Goal: Information Seeking & Learning: Learn about a topic

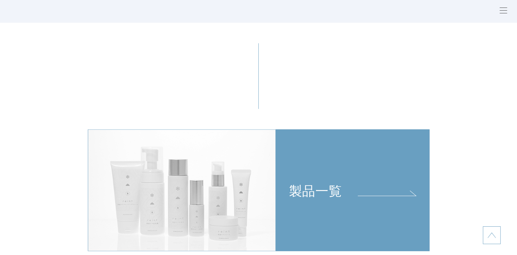
scroll to position [1470, 0]
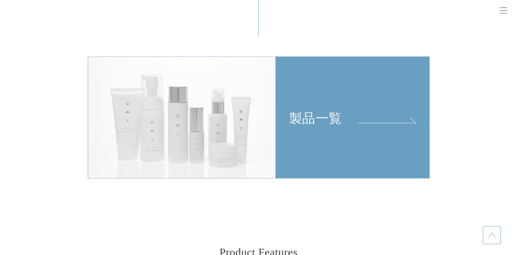
click at [462, 94] on section "製品一覧" at bounding box center [258, 109] width 517 height 276
click at [382, 121] on div "製品一覧" at bounding box center [352, 91] width 153 height 69
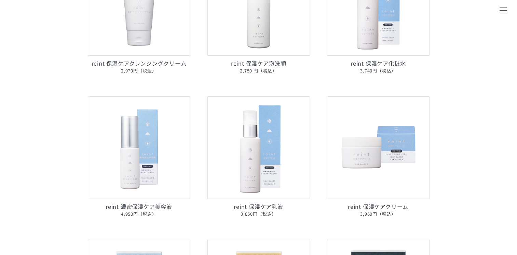
scroll to position [342, 0]
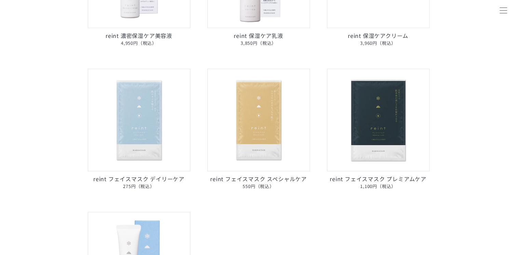
click at [213, 139] on img at bounding box center [258, 120] width 103 height 103
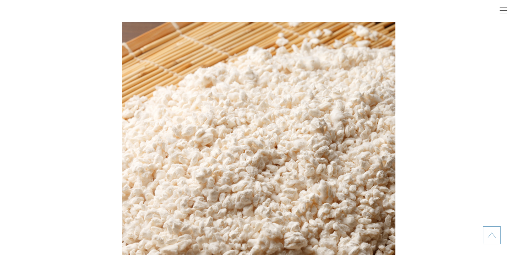
scroll to position [923, 0]
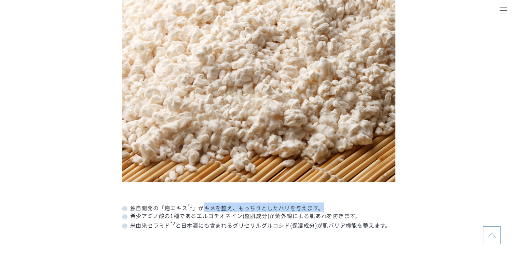
drag, startPoint x: 204, startPoint y: 206, endPoint x: 321, endPoint y: 204, distance: 117.6
click at [321, 204] on dd "独自開発の「麹エキス *1 」がキメを整え、もっちりとしたハリを与えます。" at bounding box center [258, 206] width 273 height 9
copy dd "キメを整え、もっちりとしたハリを与えます。"
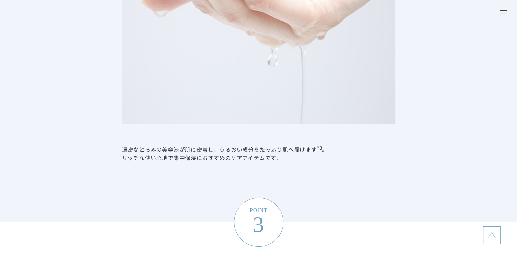
scroll to position [1435, 0]
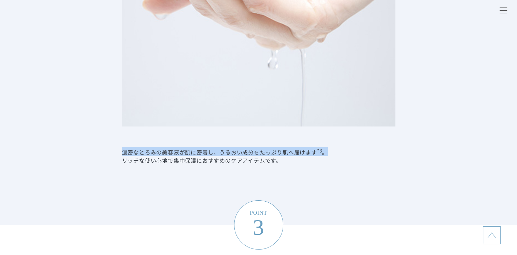
drag, startPoint x: 122, startPoint y: 152, endPoint x: 335, endPoint y: 157, distance: 212.6
click at [335, 157] on dd "濃密なとろみの美容液が肌に密着し、うるおい成分をたっぷり肌へ届けます *3 。 リッチな使い心地で集中保湿におすすめのケアアイテムです。" at bounding box center [258, 155] width 273 height 17
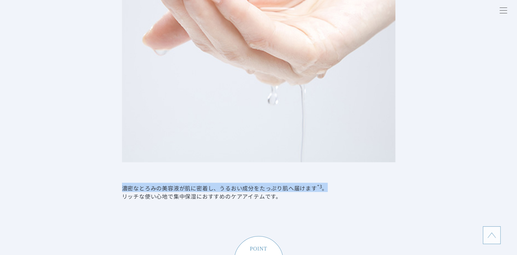
scroll to position [1401, 0]
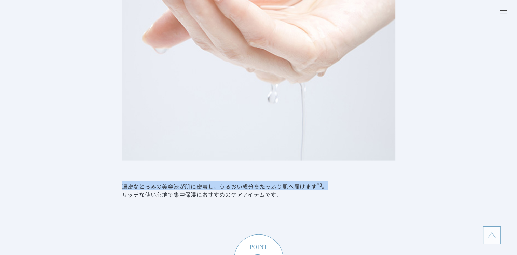
click at [144, 184] on dd "濃密なとろみの美容液が肌に密着し、うるおい成分をたっぷり肌へ届けます *3 。 リッチな使い心地で集中保湿におすすめのケアアイテムです。" at bounding box center [258, 189] width 273 height 17
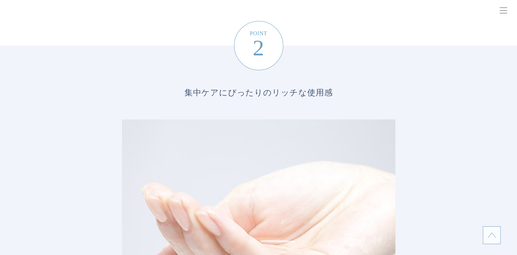
scroll to position [1162, 0]
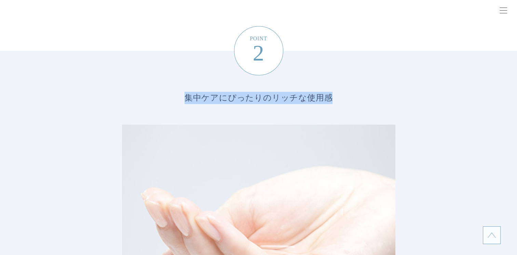
drag, startPoint x: 187, startPoint y: 99, endPoint x: 332, endPoint y: 97, distance: 144.3
click at [332, 97] on span "集中ケアにぴったりの リッチな使用感" at bounding box center [259, 95] width 246 height 16
copy span "集中ケアにぴったりの リッチな使用感"
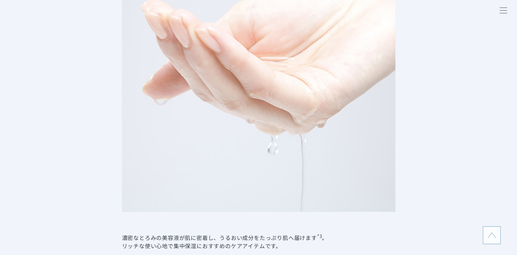
scroll to position [1435, 0]
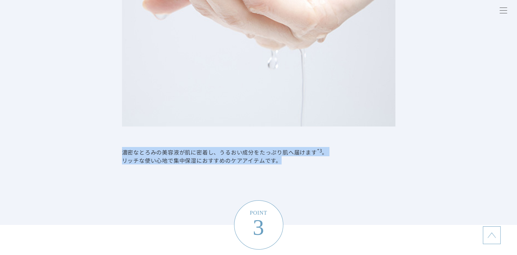
drag, startPoint x: 124, startPoint y: 152, endPoint x: 315, endPoint y: 166, distance: 191.9
click at [315, 166] on li "POINT 2 集中ケアにぴったりの リッチな使用感 濃密なとろみの美容液が肌に密着し、うるおい成分をたっぷり肌へ届けます *3 。 リッチな使い心地で集中保…" at bounding box center [258, 1] width 517 height 448
copy dd "濃密なとろみの美容液が肌に密着し、うるおい成分をたっぷり肌へ届けます *3 。 リッチな使い心地で集中保湿におすすめのケアアイテムです。"
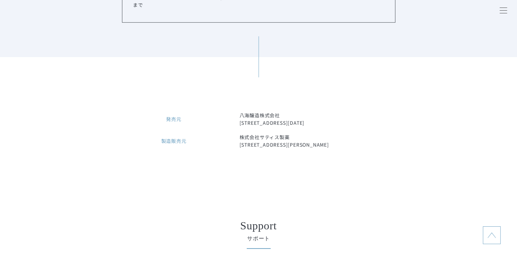
scroll to position [2905, 0]
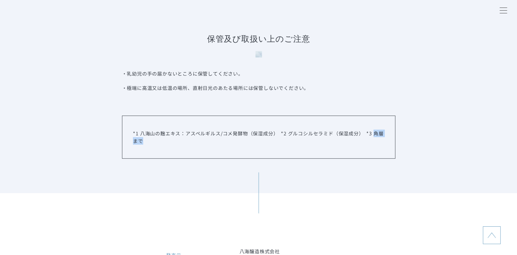
drag, startPoint x: 373, startPoint y: 136, endPoint x: 388, endPoint y: 144, distance: 16.8
click at [388, 144] on div "*1 八海山の麹エキス：アスペルギルス/コメ発酵物（保湿成分）　*2 グルコシルセラミド（保湿成分）　*3 角層まで" at bounding box center [258, 137] width 273 height 43
copy p "角層まで"
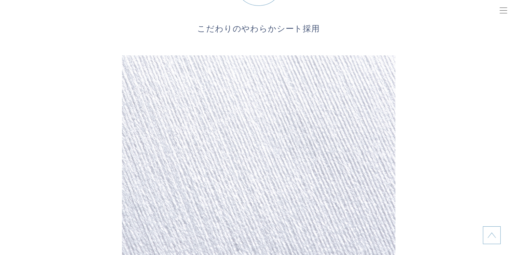
scroll to position [1675, 0]
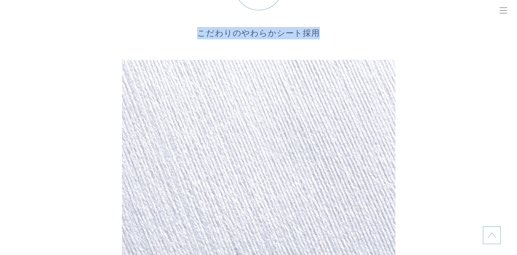
drag, startPoint x: 200, startPoint y: 35, endPoint x: 319, endPoint y: 32, distance: 119.0
click at [319, 32] on span "こだわりのやわらかシート採用" at bounding box center [259, 31] width 246 height 16
copy span "こだわりのやわらかシート採用"
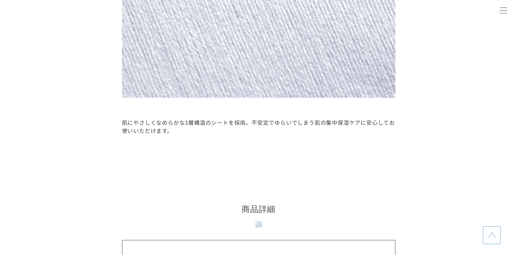
scroll to position [1914, 0]
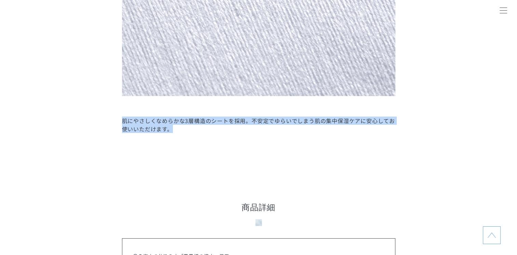
drag, startPoint x: 122, startPoint y: 120, endPoint x: 191, endPoint y: 136, distance: 71.7
copy dd "肌にやさしくなめらかな3層構造のシートを採用。不安定でゆらいでしまう肌の集中保湿ケアに安心してお使いいただけます。"
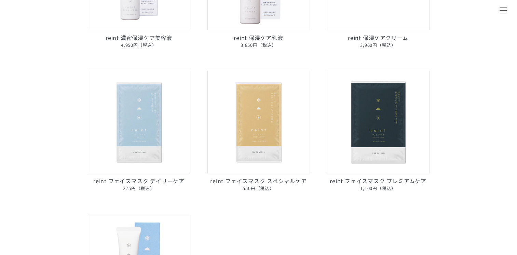
scroll to position [342, 0]
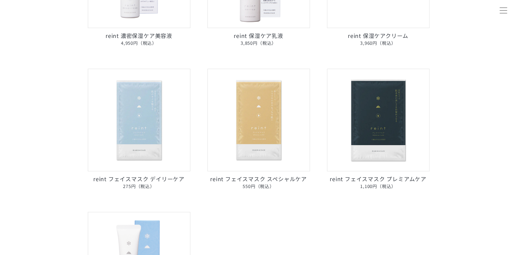
click at [144, 155] on img at bounding box center [139, 120] width 103 height 103
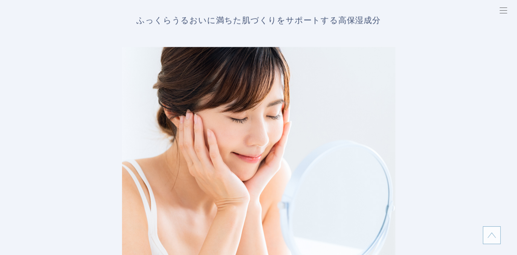
scroll to position [1333, 0]
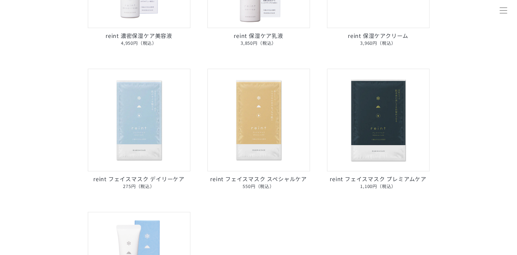
click at [388, 125] on img at bounding box center [378, 120] width 103 height 103
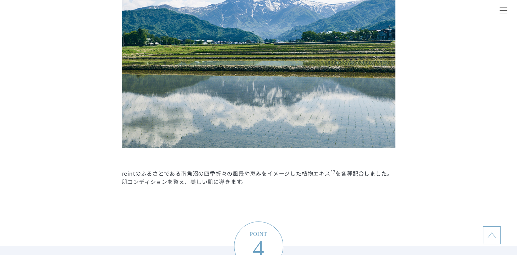
scroll to position [1880, 0]
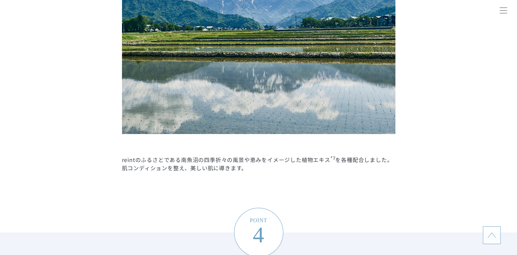
click at [217, 189] on li "POINT 3 南魚沼の風景をイメージした 植物エキス *7 配合 reintのふるさとである南魚沼の四季折々の風景や恵みをイメージした植物エキス *7 を各…" at bounding box center [258, 7] width 517 height 449
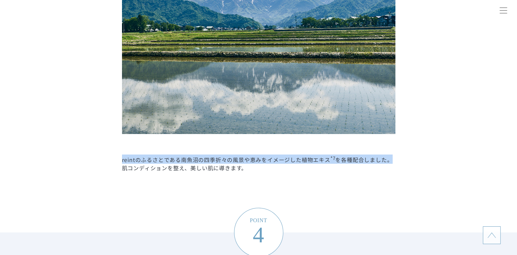
drag, startPoint x: 121, startPoint y: 162, endPoint x: 402, endPoint y: 156, distance: 280.6
click at [402, 156] on li "POINT 3 南魚沼の風景をイメージした 植物エキス *7 配合 reintのふるさとである南魚沼の四季折々の風景や恵みをイメージした植物エキス *7 を各…" at bounding box center [258, 7] width 517 height 449
copy dd "reintのふるさとである南魚沼の四季折々の風景や恵みをイメージした植物エキス *7 を各種配合しました。"
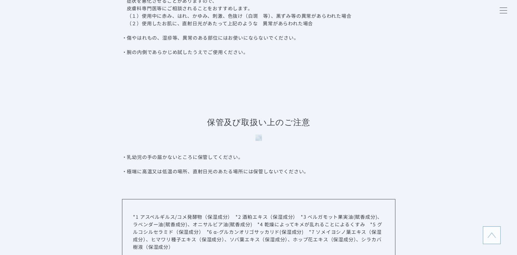
scroll to position [3418, 0]
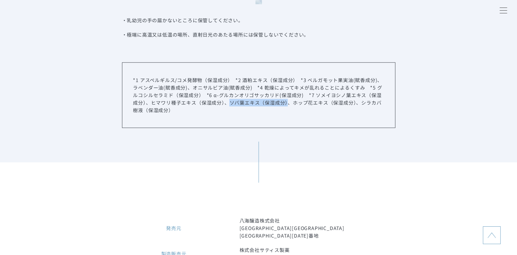
drag, startPoint x: 230, startPoint y: 129, endPoint x: 287, endPoint y: 128, distance: 56.7
click at [287, 114] on p "*1 アスペルギルス/コメ発酵物（保湿成分）　*2 酒粕エキス（保湿成分）　*3 ベルガモット果実油(賦香成分)、ラベンダー油(賦香成分)、オニサルビア油(賦…" at bounding box center [258, 95] width 251 height 38
copy p "ソバ葉エキス（保湿成分）"
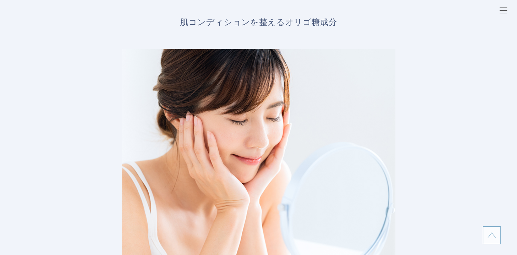
scroll to position [1230, 0]
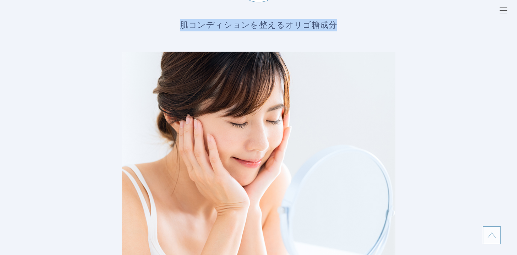
drag, startPoint x: 181, startPoint y: 23, endPoint x: 336, endPoint y: 25, distance: 154.5
click at [336, 25] on span "肌コンディションを整える オリゴ糖成分" at bounding box center [259, 23] width 246 height 16
copy span "肌コンディションを整える オリゴ糖成分"
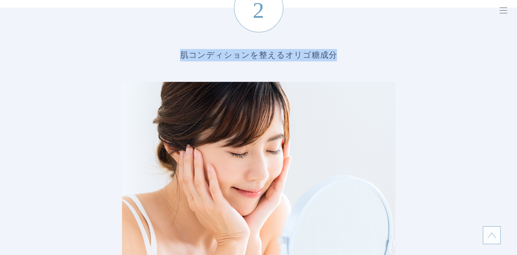
scroll to position [1196, 0]
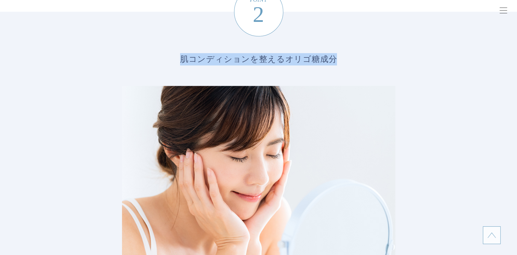
copy span "肌コンディションを整える オリゴ糖成分"
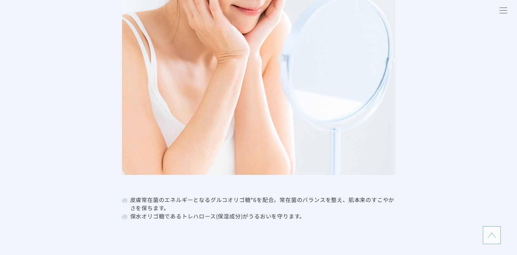
scroll to position [1401, 0]
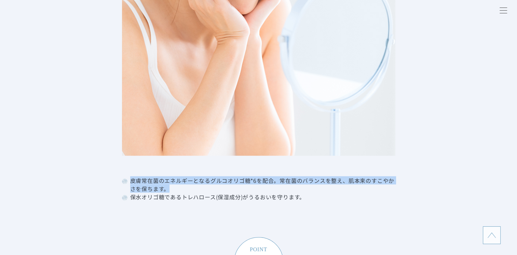
drag, startPoint x: 129, startPoint y: 181, endPoint x: 299, endPoint y: 190, distance: 171.1
click at [299, 190] on dd "皮膚常在菌のエネルギーとなるグルコオリゴ糖*6を配合。常在菌のバランスを整え、肌本来のすこやかさを保ちます。" at bounding box center [258, 184] width 273 height 16
copy dd "皮膚常在菌のエネルギーとなるグルコオリゴ糖*6を配合。常在菌のバランスを整え、肌本来のすこやかさを保ちます。"
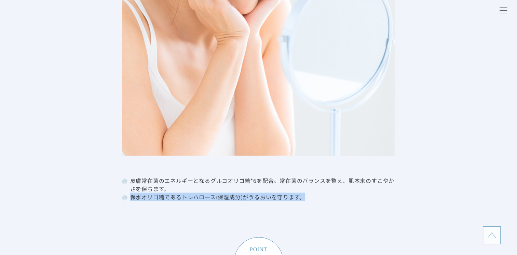
drag, startPoint x: 132, startPoint y: 198, endPoint x: 314, endPoint y: 201, distance: 181.5
click at [314, 201] on dd "保水オリゴ糖であるトレハロース(保湿成分)がうるおいを守ります。" at bounding box center [258, 197] width 273 height 8
copy dd "保水オリゴ糖であるトレハロース(保湿成分)がうるおいを守ります。"
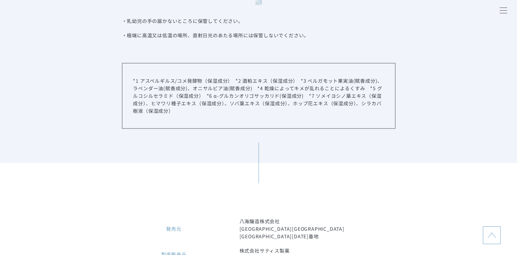
scroll to position [3418, 0]
drag, startPoint x: 214, startPoint y: 119, endPoint x: 306, endPoint y: 119, distance: 91.6
click at [306, 114] on p "*1 アスペルギルス/コメ発酵物（保湿成分）　*2 酒粕エキス（保湿成分）　*3 ベルガモット果実油(賦香成分)、ラベンダー油(賦香成分)、オニサルビア油(賦…" at bounding box center [258, 95] width 251 height 38
copy p "α-グルカンオリゴサッカリド(保湿成分)"
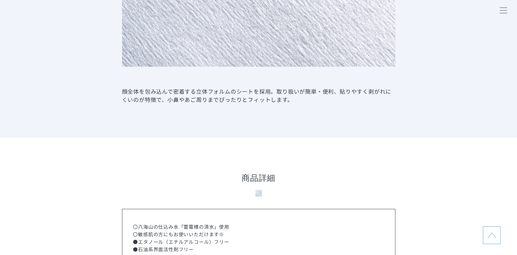
scroll to position [2392, 0]
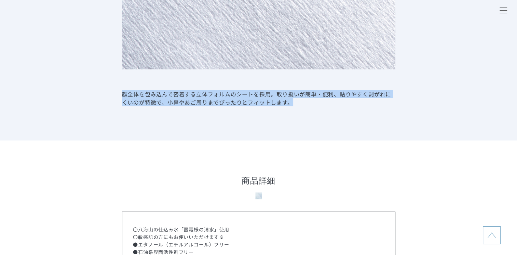
drag, startPoint x: 119, startPoint y: 94, endPoint x: 359, endPoint y: 110, distance: 239.8
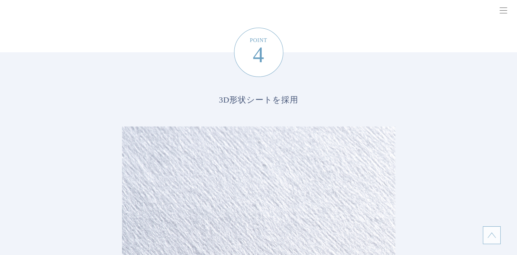
scroll to position [2051, 0]
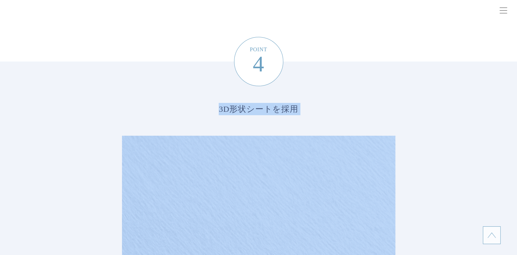
drag, startPoint x: 220, startPoint y: 114, endPoint x: 310, endPoint y: 120, distance: 90.4
click at [310, 120] on dl "POINT 4 3D形状シートを採用 顔全体を包み込んで密着する立体フォルムのシートを採用。取り扱いが簡単・便利、貼りやすく剥がれにくいのが特徴で、小鼻やあご…" at bounding box center [258, 255] width 273 height 386
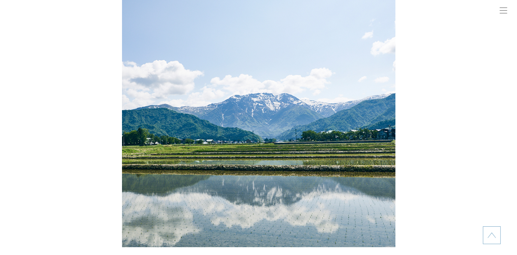
scroll to position [1606, 0]
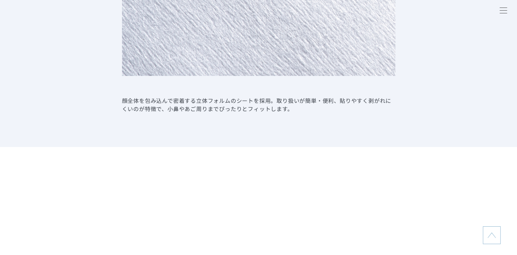
scroll to position [3418, 0]
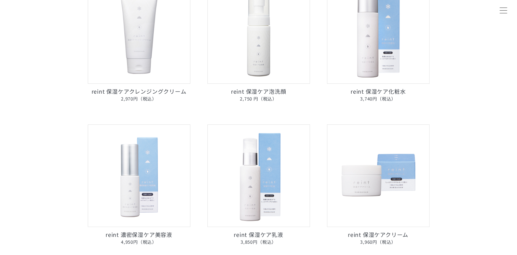
scroll to position [137, 0]
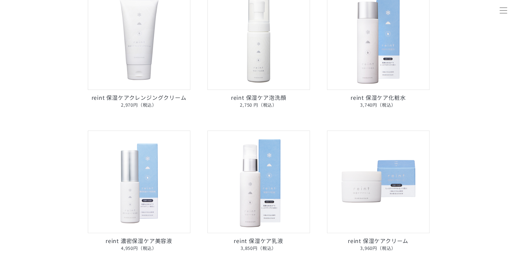
click at [126, 58] on img at bounding box center [139, 38] width 103 height 103
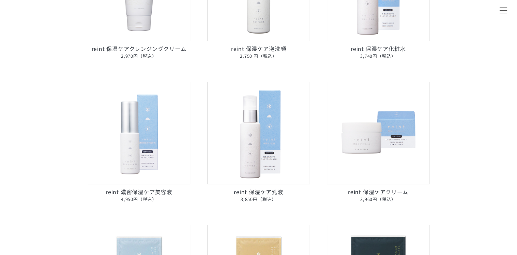
scroll to position [171, 0]
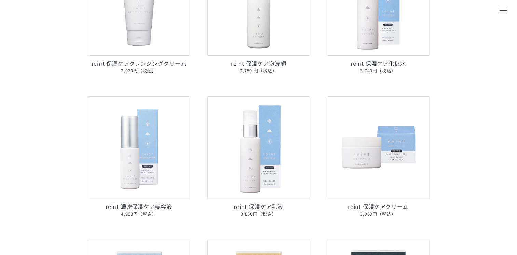
click at [270, 21] on img at bounding box center [258, 4] width 103 height 103
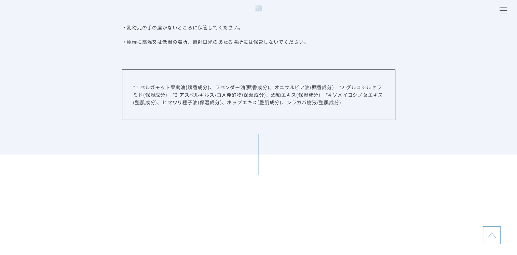
scroll to position [3144, 0]
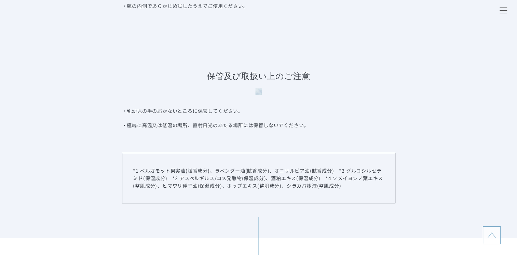
scroll to position [2529, 0]
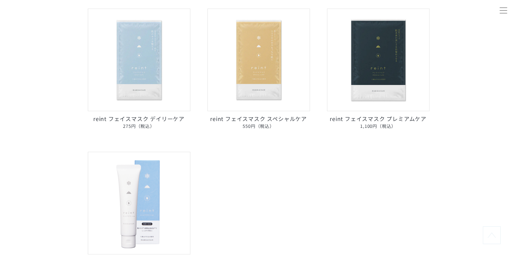
scroll to position [410, 0]
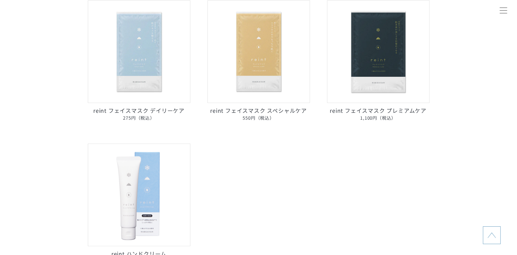
click at [153, 176] on img at bounding box center [139, 195] width 103 height 103
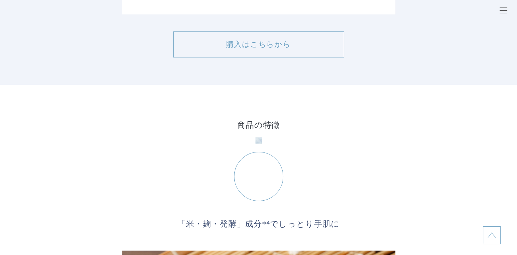
scroll to position [410, 0]
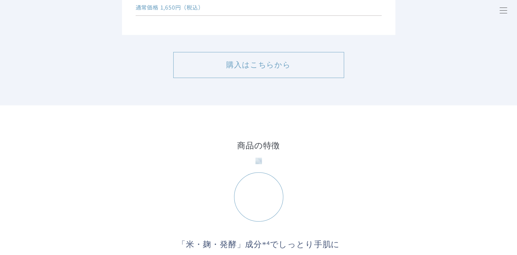
click at [257, 197] on dt "POINT1" at bounding box center [258, 221] width 49 height 49
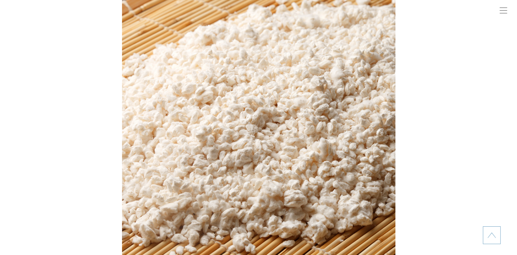
scroll to position [786, 0]
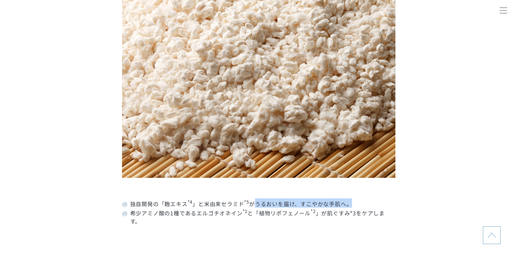
drag, startPoint x: 253, startPoint y: 203, endPoint x: 351, endPoint y: 199, distance: 97.8
click at [351, 199] on dd "独自開発の「麹エキス *4 」と米由来セラミド *5 がうるおいを届け、すこやかな手肌へ。" at bounding box center [258, 202] width 273 height 9
copy dd "うるおいを届け、すこやかな手肌へ。"
drag, startPoint x: 259, startPoint y: 212, endPoint x: 311, endPoint y: 217, distance: 52.2
click at [311, 217] on dd "希少アミノ酸の1種であるエルゴチオネイン *1 と「植物リポフェノール *2 」が肌ぐすみ*3をケアします。" at bounding box center [258, 215] width 273 height 17
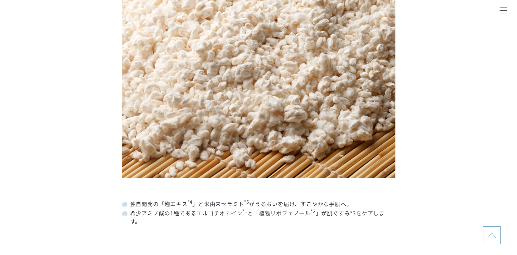
click at [297, 219] on dd "希少アミノ酸の1種であるエルゴチオネイン *1 と「植物リポフェノール *2 」が肌ぐすみ*3をケアします。" at bounding box center [258, 215] width 273 height 17
drag, startPoint x: 258, startPoint y: 212, endPoint x: 308, endPoint y: 216, distance: 49.7
click at [308, 216] on dd "希少アミノ酸の1種であるエルゴチオネイン *1 と「植物リポフェノール *2 」が肌ぐすみ*3をケアします。" at bounding box center [258, 215] width 273 height 17
copy dd "植物リポフェノール"
drag, startPoint x: 329, startPoint y: 213, endPoint x: 374, endPoint y: 214, distance: 45.5
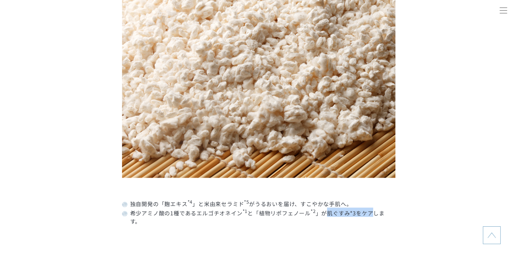
click at [376, 214] on dd "希少アミノ酸の1種であるエルゴチオネイン *1 と「植物リポフェノール *2 」が肌ぐすみ*3をケアします。" at bounding box center [258, 215] width 273 height 17
copy dd "肌ぐすみ*3をケア"
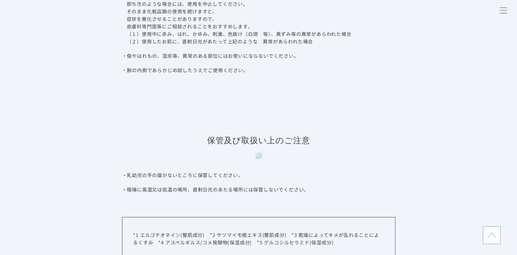
scroll to position [2256, 0]
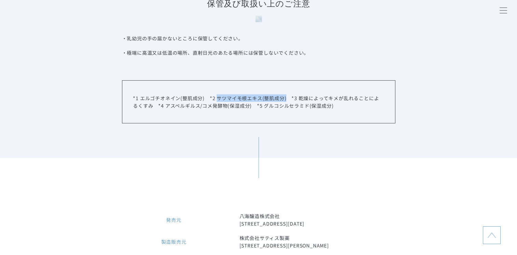
drag, startPoint x: 215, startPoint y: 101, endPoint x: 286, endPoint y: 97, distance: 70.5
click at [286, 97] on p "*1 エルゴチオネイン(整肌成分)　*2 サツマイモ根エキス(整肌成分)　*3 乾燥によってキメが乱れることによるくすみ　*4 アスペルギルス/コメ発酵物(保…" at bounding box center [258, 101] width 251 height 15
copy p "サツマイモ根エキス(整肌成分)"
drag, startPoint x: 178, startPoint y: 99, endPoint x: 210, endPoint y: 99, distance: 31.4
click at [210, 99] on p "*1 エルゴチオネイン(整肌成分)　*2 サツマイモ根エキス(整肌成分)　*3 乾燥によってキメが乱れることによるくすみ　*4 アスペルギルス/コメ発酵物(保…" at bounding box center [258, 101] width 251 height 15
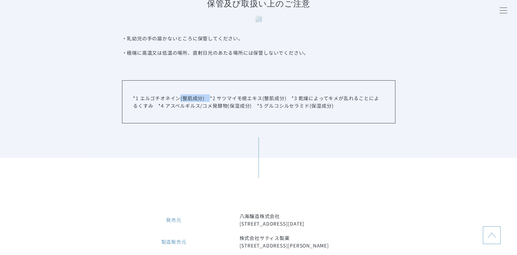
copy p "(整肌成分)"
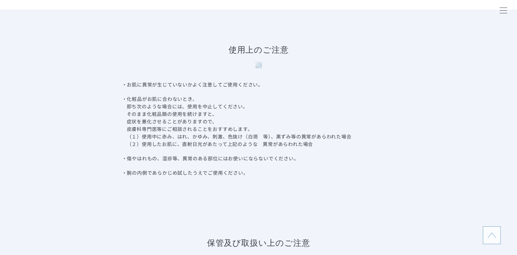
scroll to position [2153, 0]
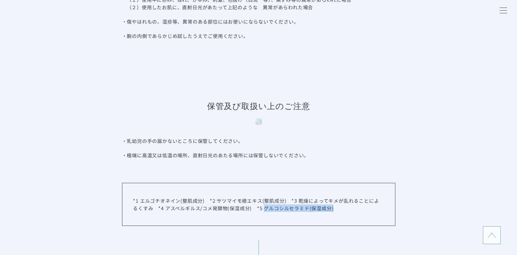
drag, startPoint x: 259, startPoint y: 211, endPoint x: 336, endPoint y: 215, distance: 77.7
click at [336, 215] on div "*1 エルゴチオネイン(整肌成分)　*2 サツマイモ根エキス(整肌成分)　*3 乾燥によってキメが乱れることによるくすみ　*4 アスペルギルス/コメ発酵物(保…" at bounding box center [258, 204] width 273 height 43
copy p "グルコシルセラミド(保湿成分)"
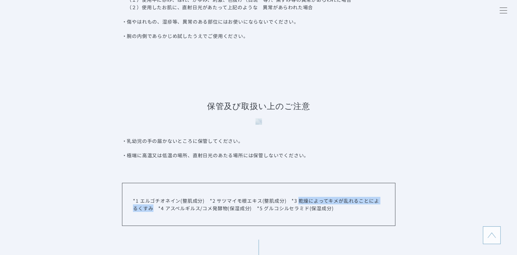
drag, startPoint x: 299, startPoint y: 202, endPoint x: 148, endPoint y: 210, distance: 152.0
click at [148, 210] on p "*1 エルゴチオネイン(整肌成分)　*2 サツマイモ根エキス(整肌成分)　*3 乾燥によってキメが乱れることによるくすみ　*4 アスペルギルス/コメ発酵物(保…" at bounding box center [258, 204] width 251 height 15
copy p "乾燥によってキメが乱れることによるくすみ"
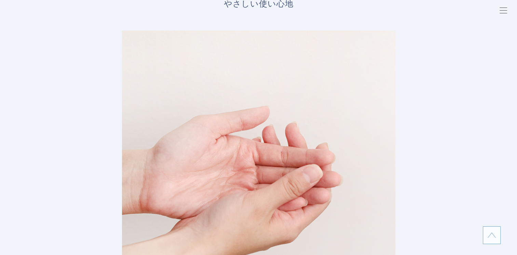
scroll to position [1126, 0]
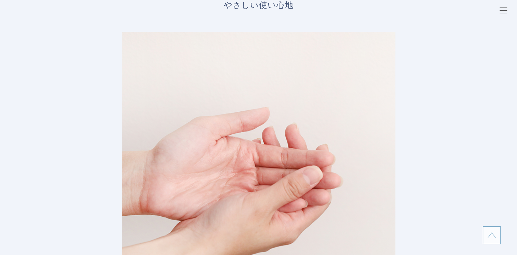
drag, startPoint x: 226, startPoint y: 4, endPoint x: 295, endPoint y: 10, distance: 69.6
copy span "やさしい使い心地"
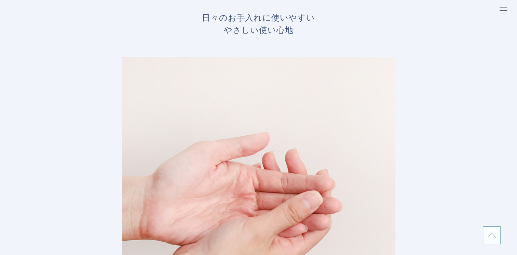
scroll to position [1092, 0]
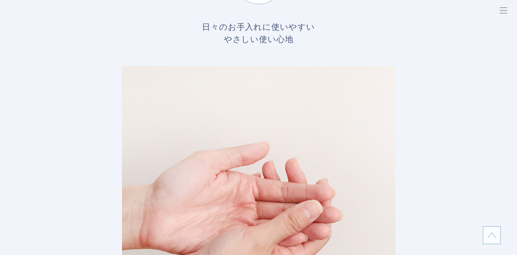
copy span "やさしい使い心地"
drag, startPoint x: 208, startPoint y: 26, endPoint x: 298, endPoint y: 44, distance: 92.1
click at [299, 44] on span "日々のお手入れに使いやすい やさしい使い心地" at bounding box center [259, 31] width 246 height 29
drag, startPoint x: 215, startPoint y: 39, endPoint x: 205, endPoint y: 30, distance: 13.8
click at [215, 39] on span "日々のお手入れに使いやすい やさしい使い心地" at bounding box center [259, 31] width 246 height 29
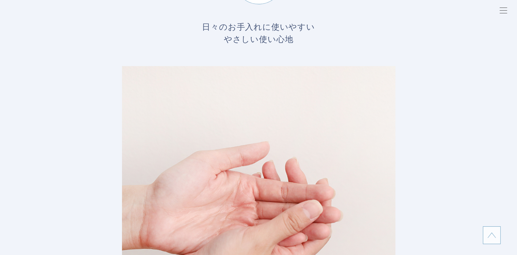
drag, startPoint x: 204, startPoint y: 27, endPoint x: 320, endPoint y: 43, distance: 117.3
click at [320, 43] on span "日々のお手入れに使いやすい やさしい使い心地" at bounding box center [259, 31] width 246 height 29
copy span "日々のお手入れに使いやすい やさしい使い心地"
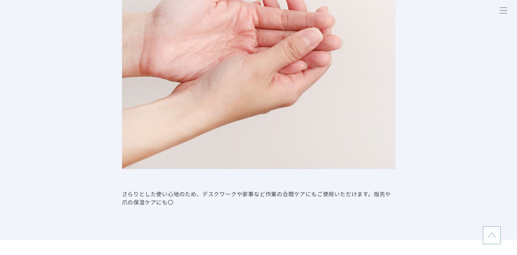
scroll to position [1297, 0]
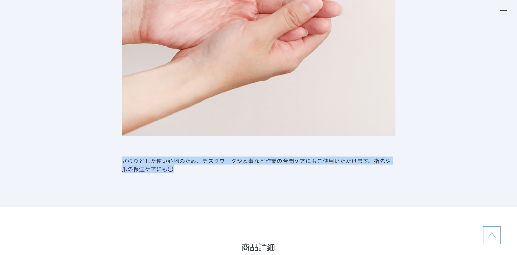
drag, startPoint x: 123, startPoint y: 161, endPoint x: 182, endPoint y: 178, distance: 61.5
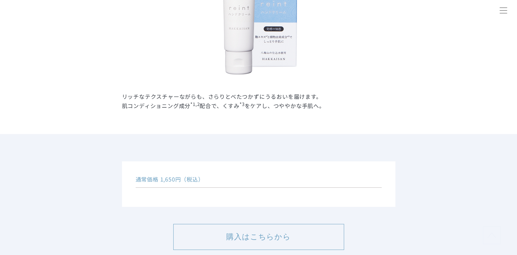
scroll to position [238, 0]
